Goal: Obtain resource: Download file/media

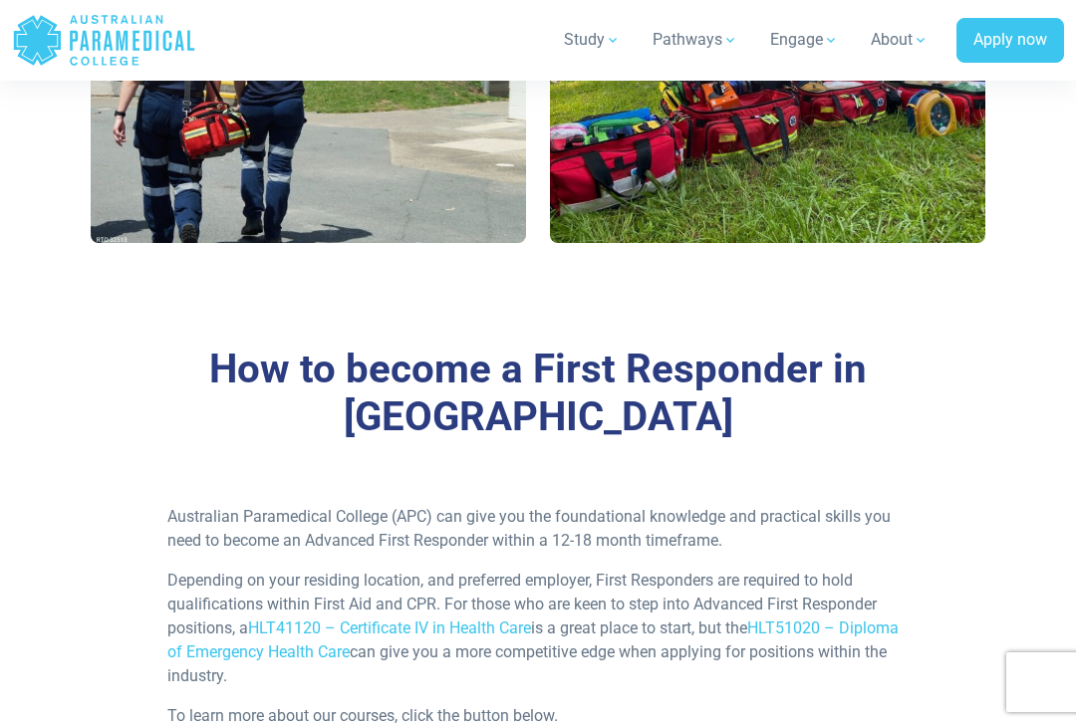
scroll to position [1688, 0]
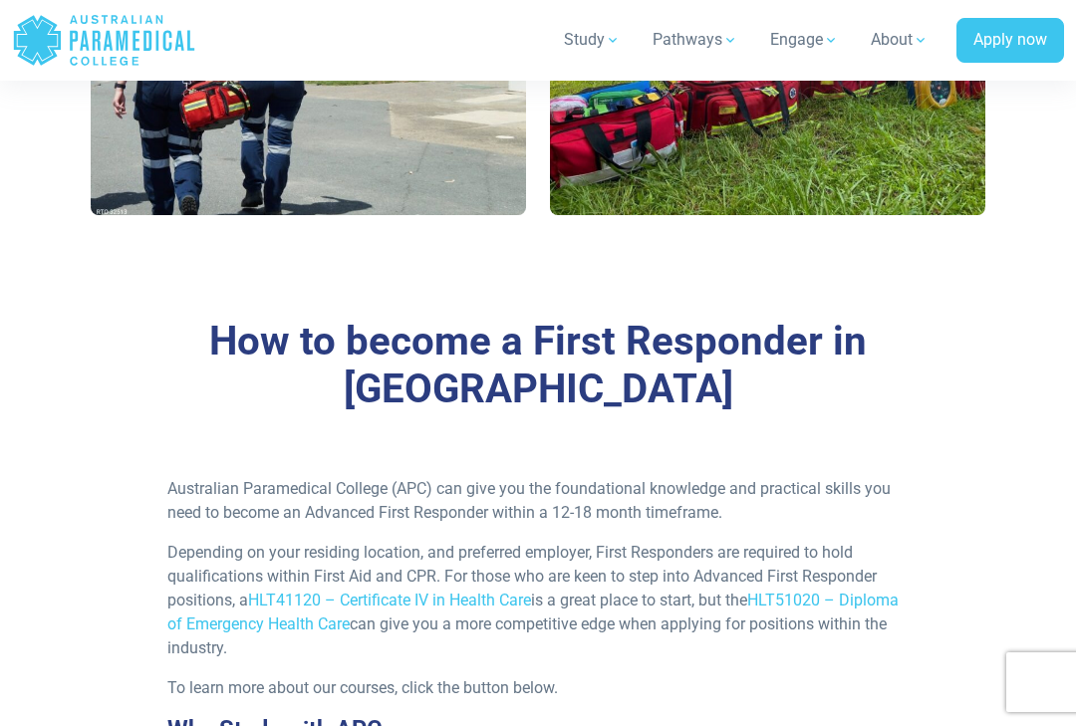
click at [361, 591] on link "HLT51020 – Diploma of Emergency Health Care" at bounding box center [532, 612] width 731 height 43
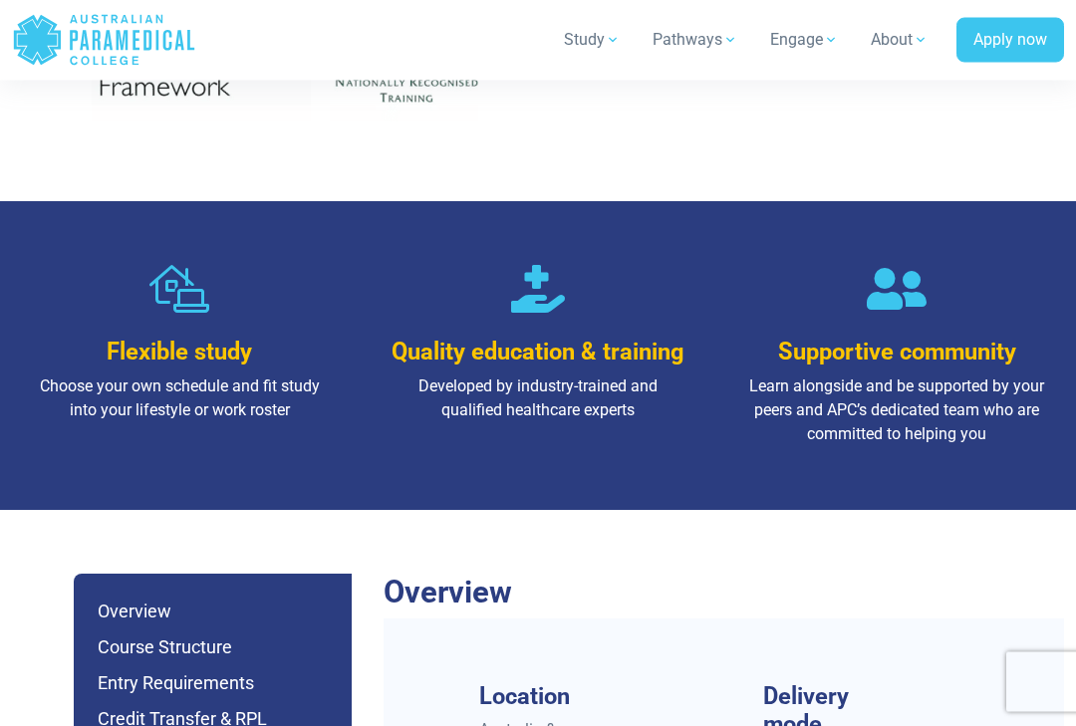
scroll to position [1472, 0]
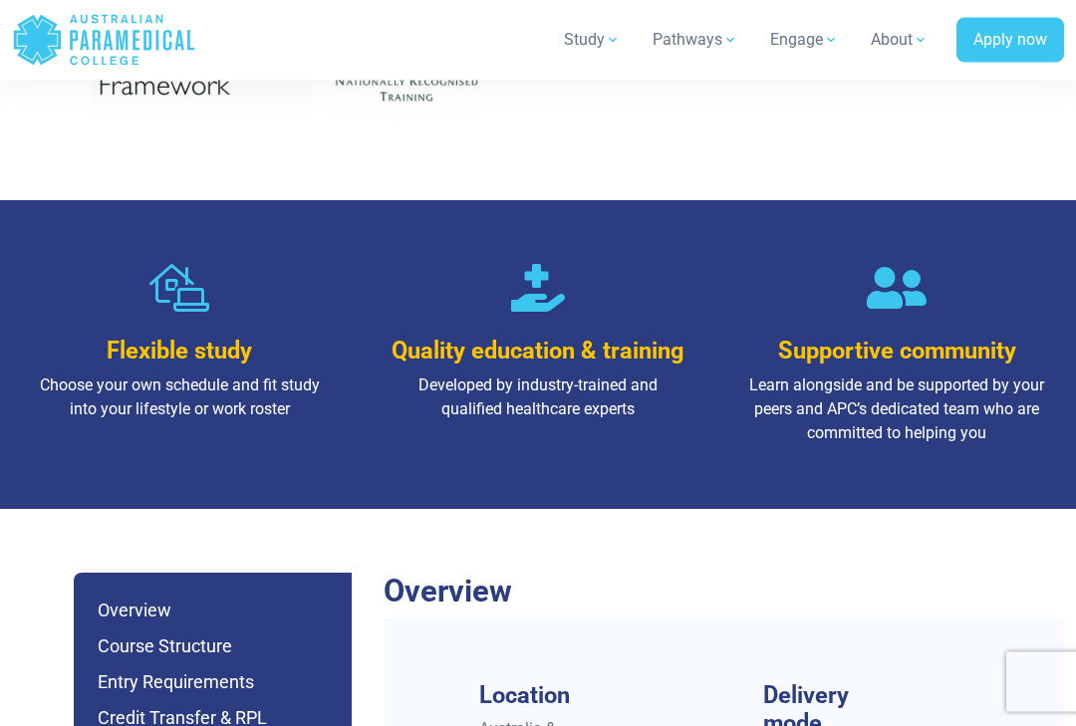
click at [593, 375] on p "Developed by industry-trained and qualified healthcare experts" at bounding box center [538, 399] width 303 height 48
click at [601, 265] on div "Quality education & training Developed by industry-trained and qualified health…" at bounding box center [538, 343] width 335 height 156
click at [585, 375] on p "Developed by industry-trained and qualified healthcare experts" at bounding box center [538, 399] width 303 height 48
click at [601, 375] on p "Developed by industry-trained and qualified healthcare experts" at bounding box center [538, 399] width 303 height 48
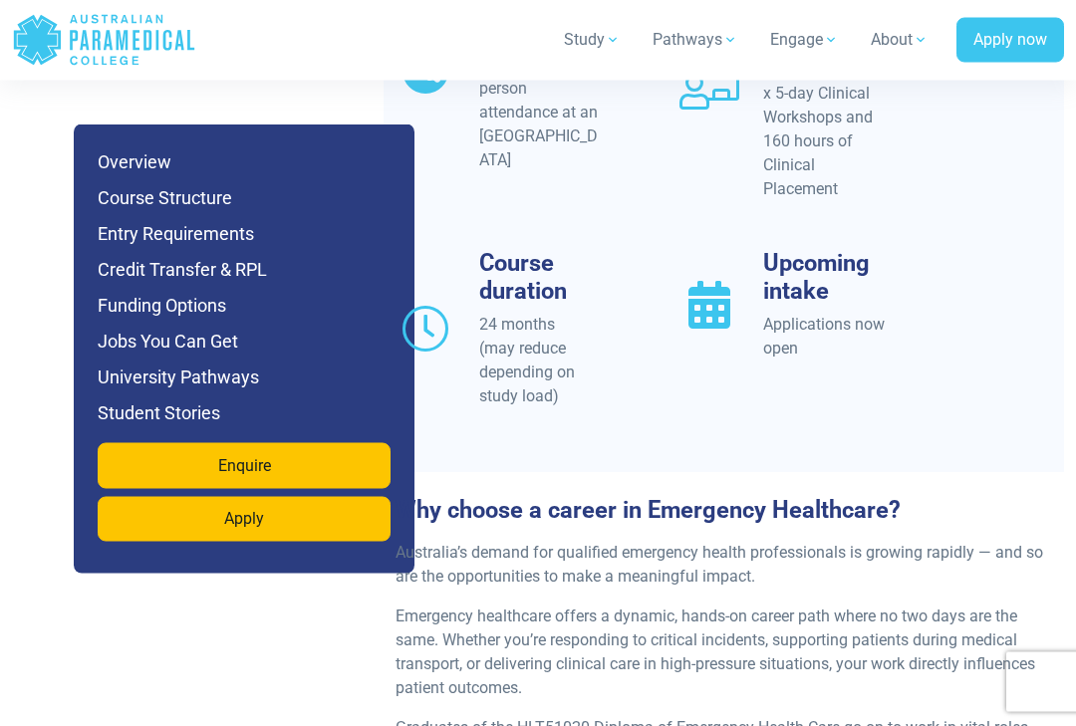
scroll to position [2193, 0]
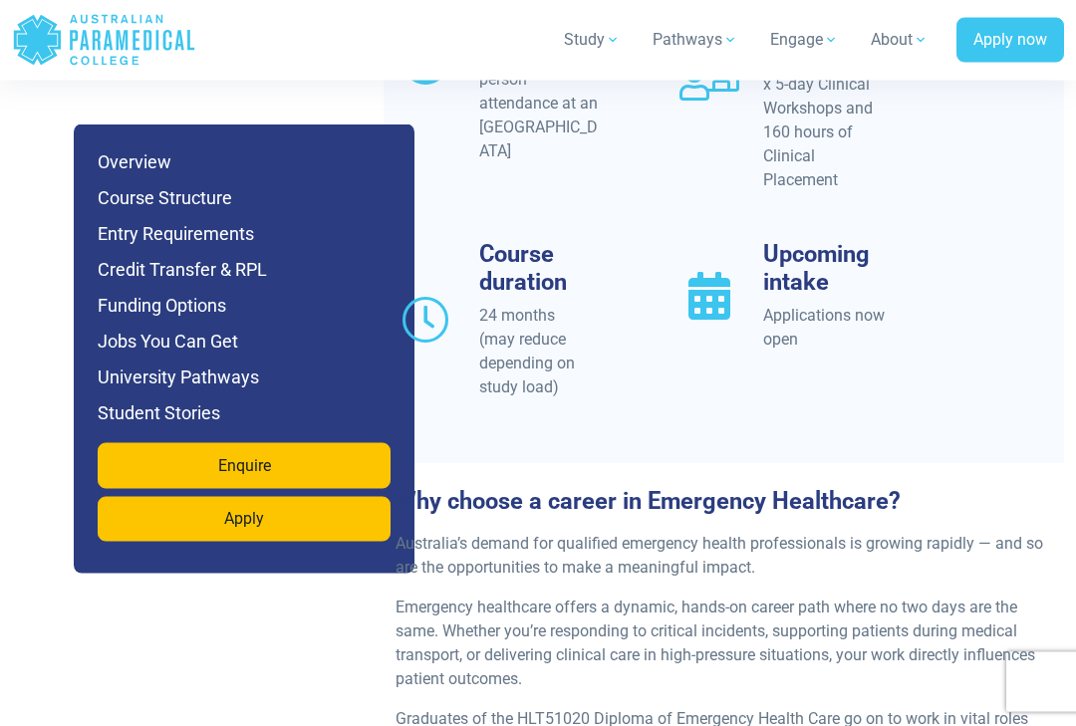
click at [227, 194] on h6 "Course Structure" at bounding box center [244, 198] width 293 height 28
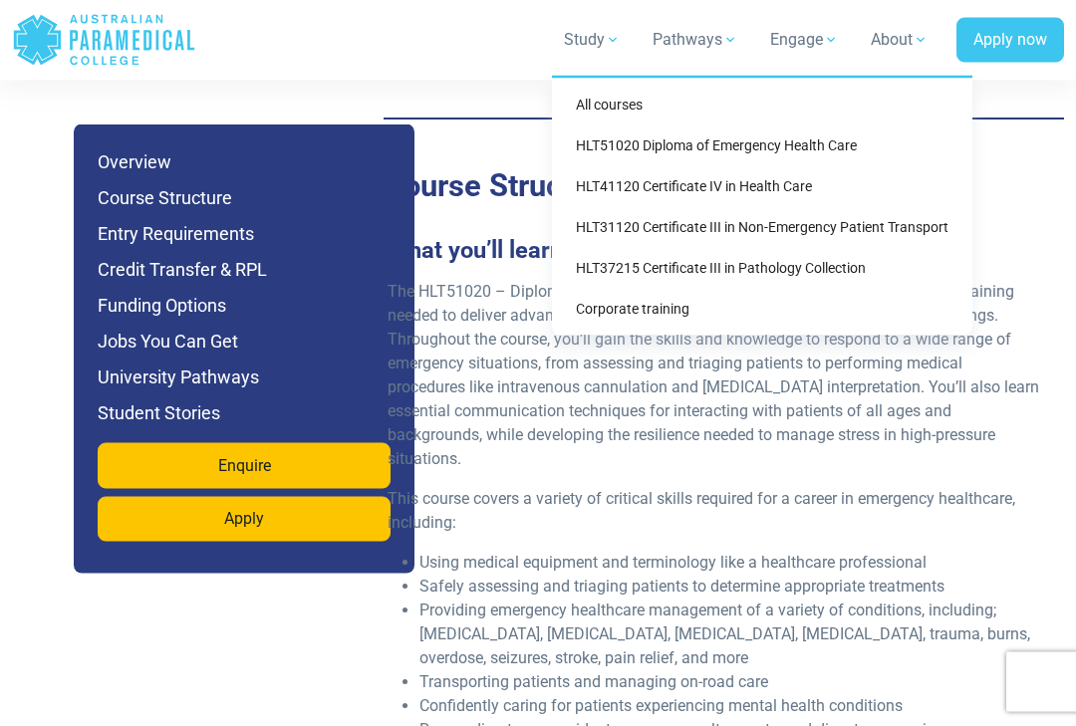
scroll to position [4142, 0]
click at [730, 184] on link "HLT41120 Certificate IV in Health Care" at bounding box center [762, 186] width 404 height 37
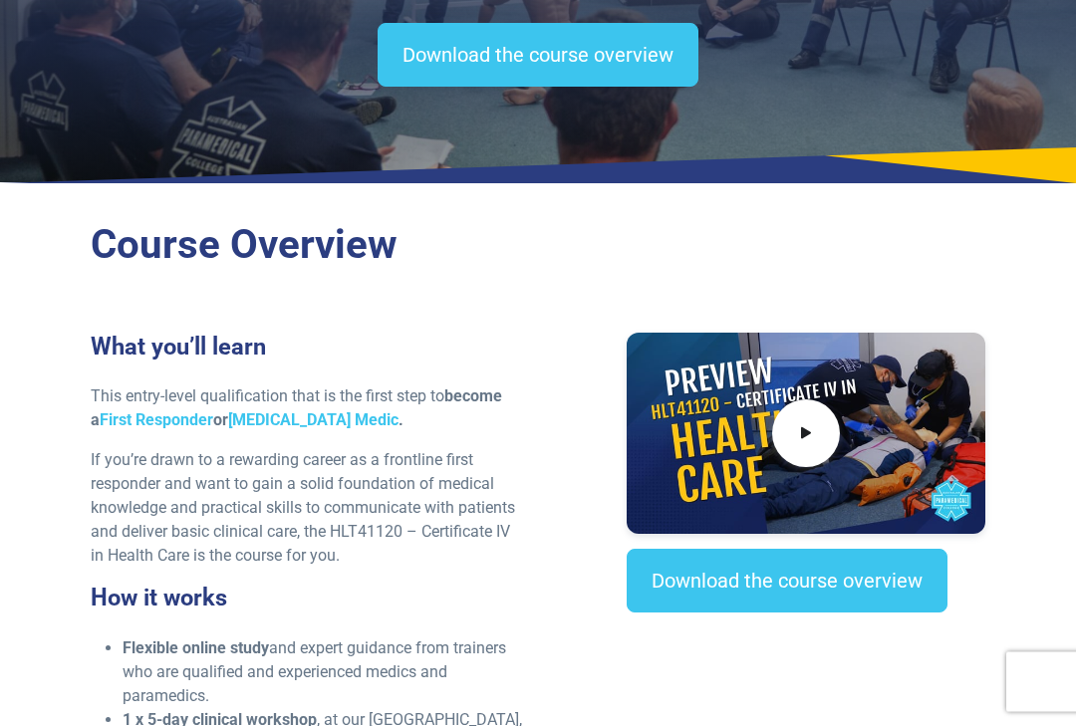
scroll to position [301, 0]
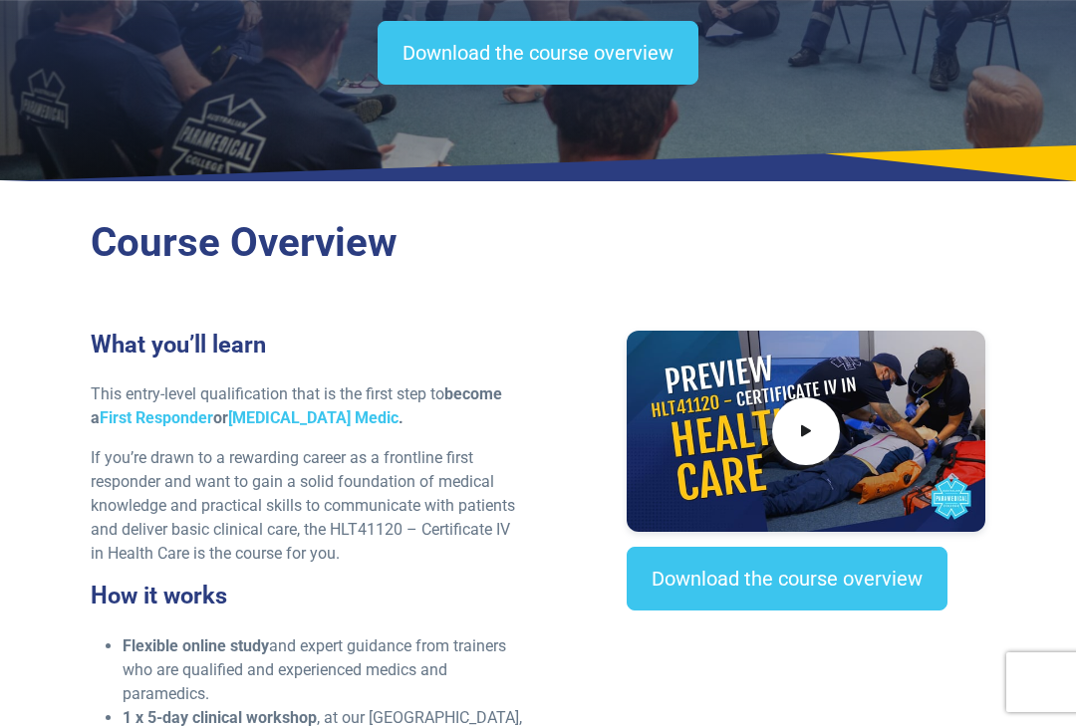
click at [650, 59] on link "Download the course overview" at bounding box center [538, 53] width 321 height 64
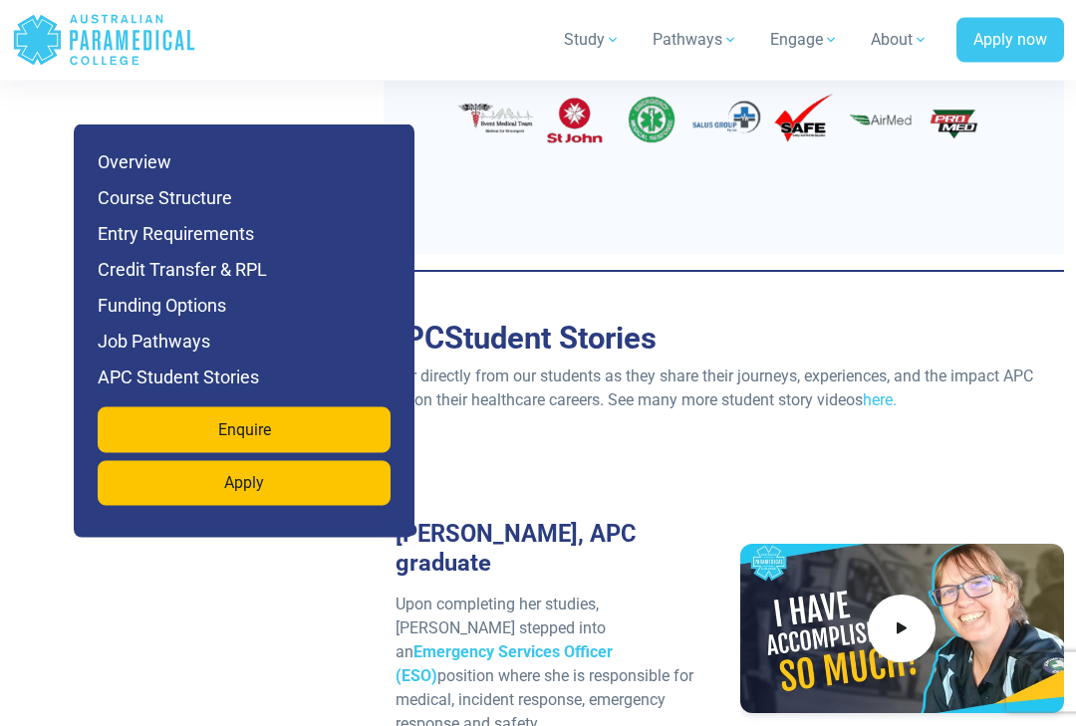
scroll to position [6803, 0]
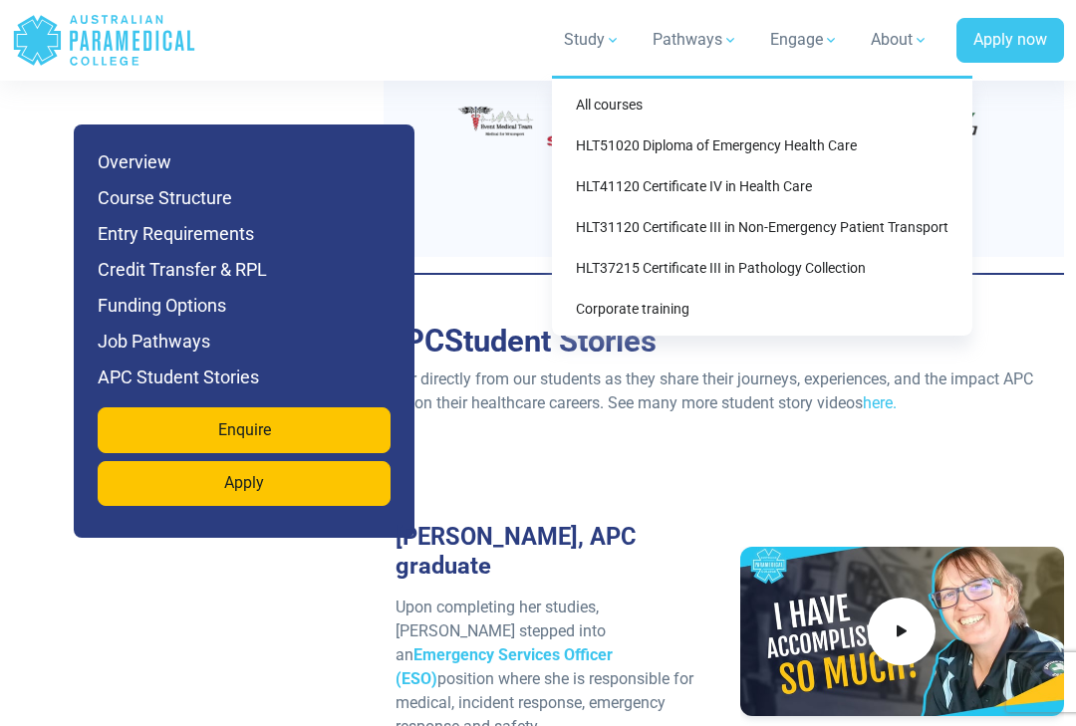
click at [719, 182] on link "HLT41120 Certificate IV in Health Care" at bounding box center [762, 186] width 404 height 37
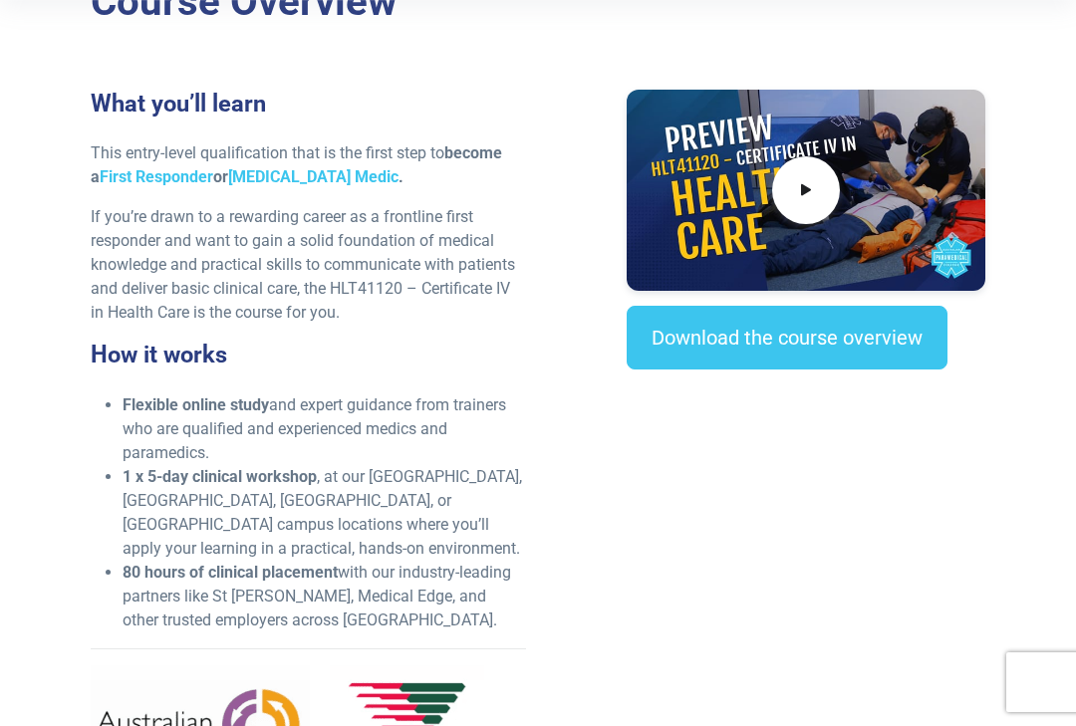
scroll to position [545, 0]
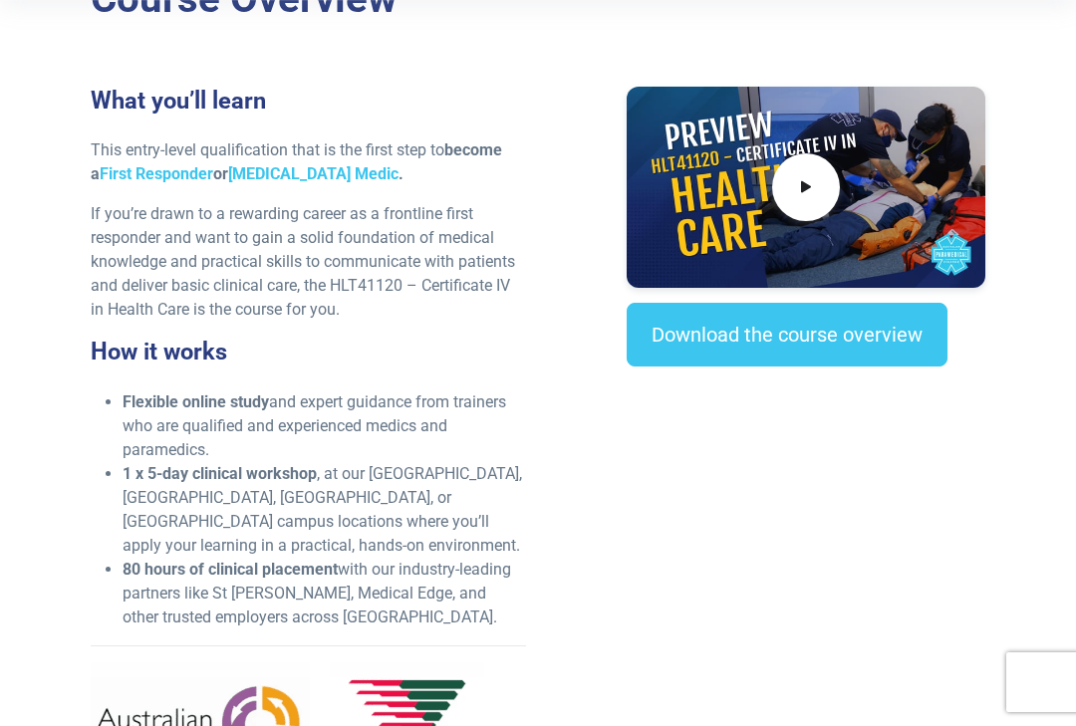
click at [806, 335] on link "Download the course overview" at bounding box center [787, 335] width 321 height 64
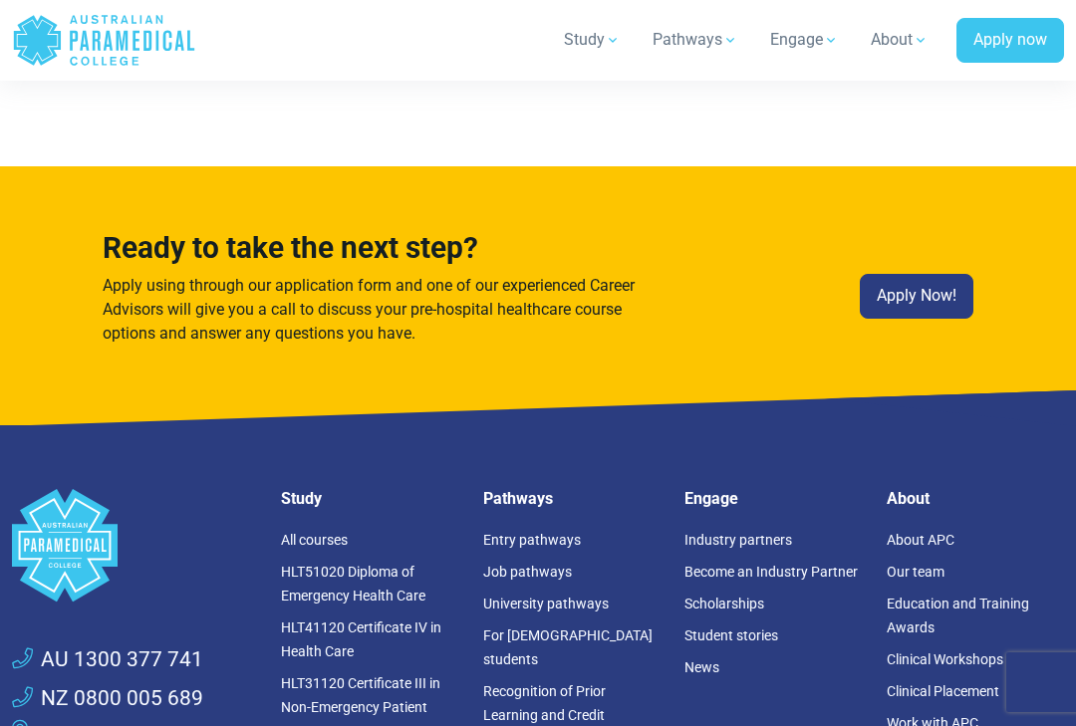
scroll to position [11286, 0]
